Goal: Task Accomplishment & Management: Manage account settings

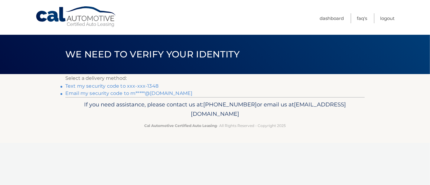
click at [137, 92] on link "Email my security code to m*****@[DOMAIN_NAME]" at bounding box center [128, 93] width 127 height 6
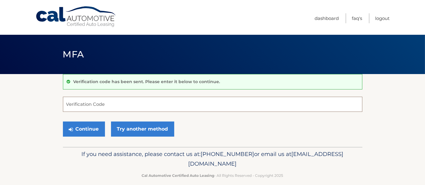
click at [100, 103] on input "Verification Code" at bounding box center [212, 104] width 299 height 15
paste input "701362"
type input "701362"
click at [31, 119] on section "Verification code has been sent. Please enter it below to continue. 701362 Veri…" at bounding box center [212, 110] width 425 height 73
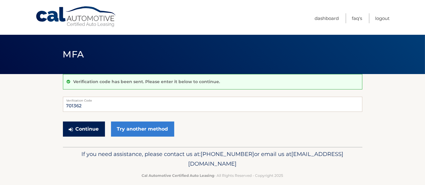
click at [82, 125] on button "Continue" at bounding box center [84, 129] width 42 height 15
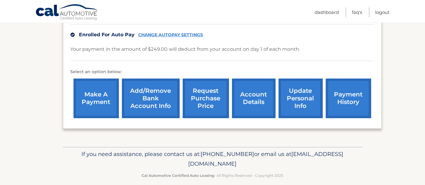
scroll to position [151, 0]
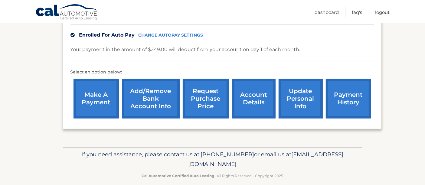
click at [293, 96] on link "update personal info" at bounding box center [300, 99] width 44 height 40
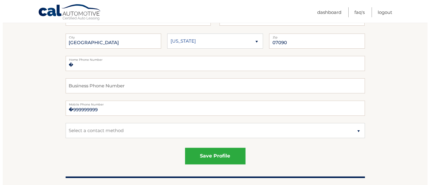
scroll to position [107, 0]
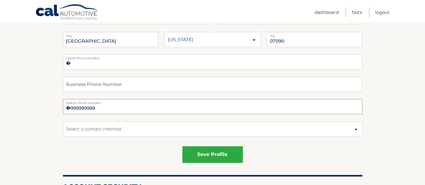
click at [105, 108] on input "�999999999" at bounding box center [212, 106] width 299 height 15
type input "�"
type input "9295001348"
click at [205, 133] on select "Select a contact method Mobile Home" at bounding box center [212, 129] width 299 height 15
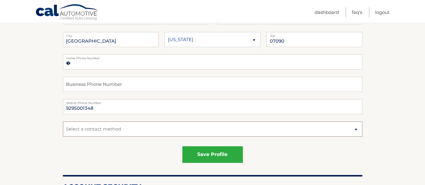
select select "1"
click at [63, 122] on select "Select a contact method Mobile Home" at bounding box center [212, 129] width 299 height 15
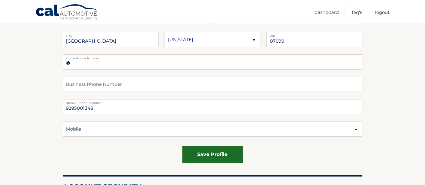
click at [203, 150] on button "save profile" at bounding box center [212, 154] width 60 height 17
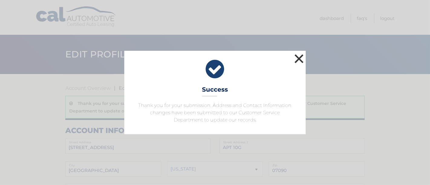
click at [299, 62] on button "×" at bounding box center [299, 59] width 12 height 12
